Goal: Task Accomplishment & Management: Use online tool/utility

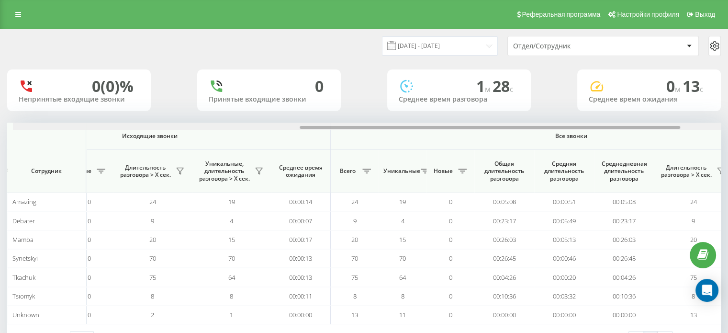
scroll to position [0, 536]
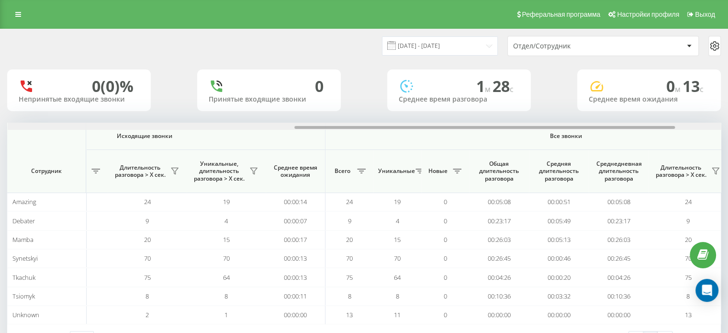
drag, startPoint x: 341, startPoint y: 130, endPoint x: 620, endPoint y: 159, distance: 280.2
click at [620, 159] on div "Входящие звонки Исходящие звонки Все звонки Сотрудник Всего Уникальные Новые Пр…" at bounding box center [364, 224] width 714 height 202
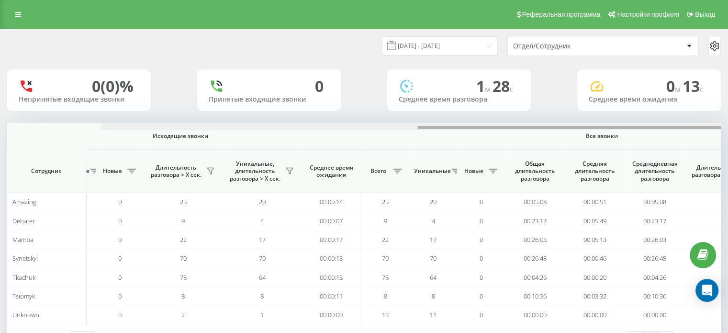
scroll to position [0, 622]
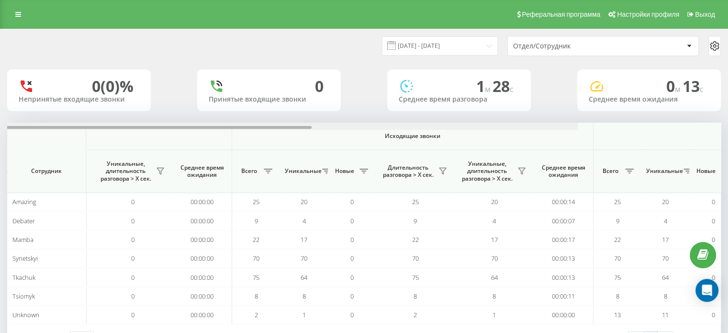
drag, startPoint x: 297, startPoint y: 128, endPoint x: 278, endPoint y: 140, distance: 22.6
click at [349, 155] on div "Входящие звонки Исходящие звонки Все звонки Сотрудник Всего Уникальные Новые Пр…" at bounding box center [364, 224] width 714 height 202
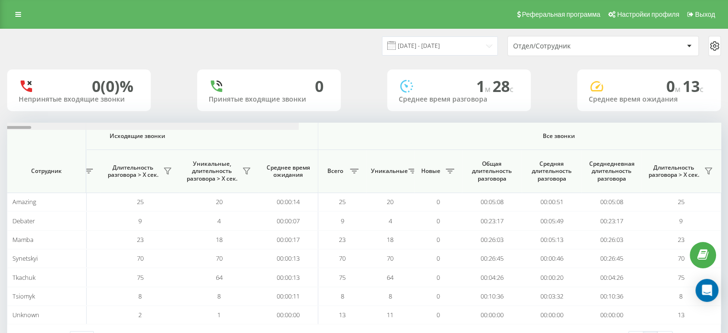
drag, startPoint x: 304, startPoint y: 128, endPoint x: 600, endPoint y: 129, distance: 296.0
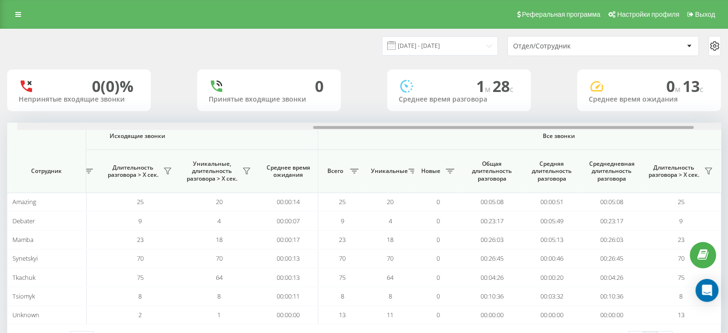
scroll to position [0, 554]
